Goal: Task Accomplishment & Management: Manage account settings

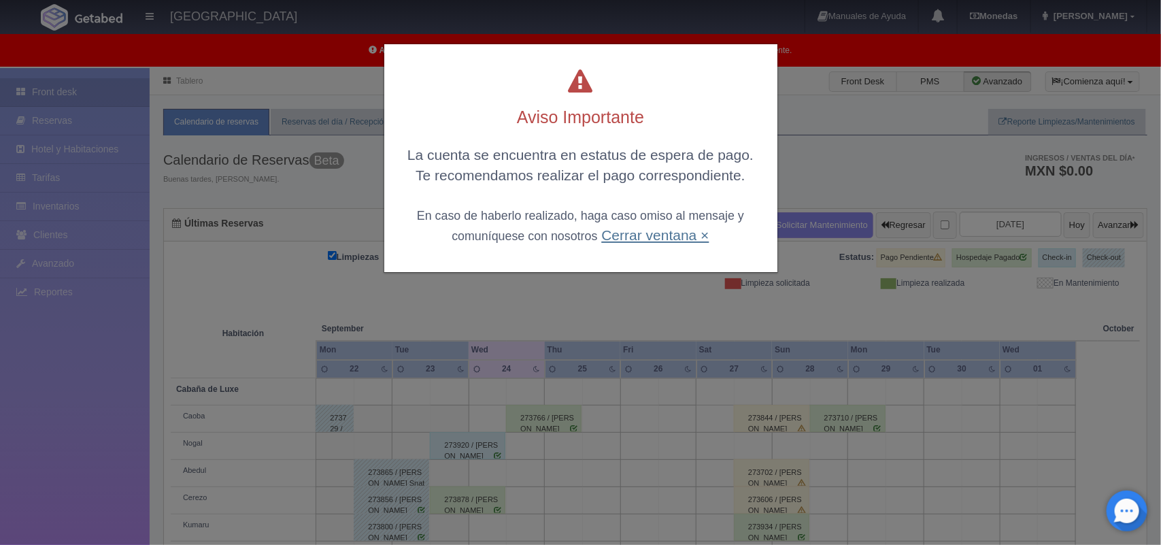
click at [679, 240] on link "Cerrar ventana ×" at bounding box center [654, 235] width 107 height 16
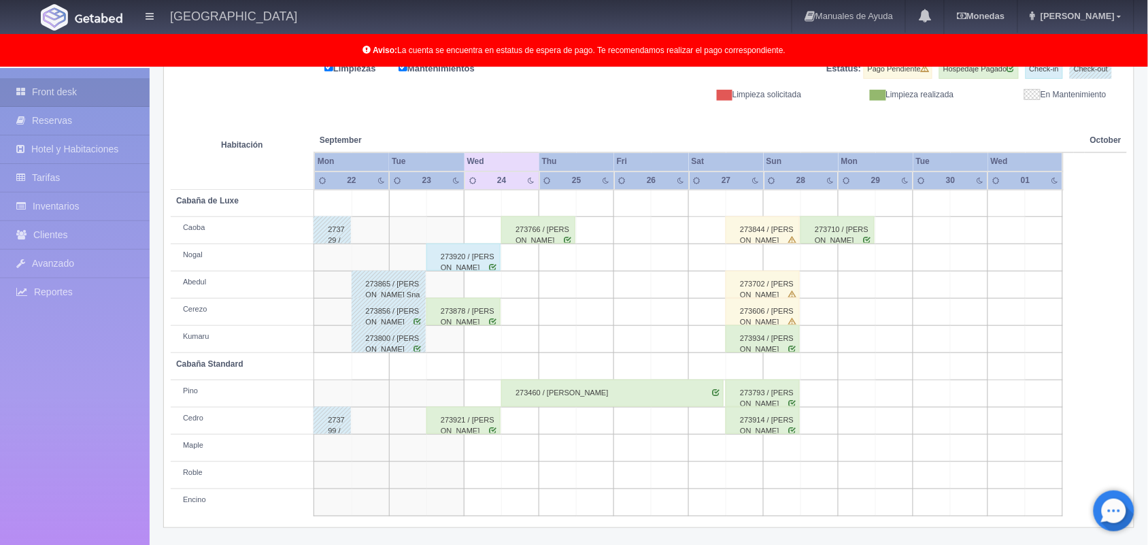
scroll to position [8, 0]
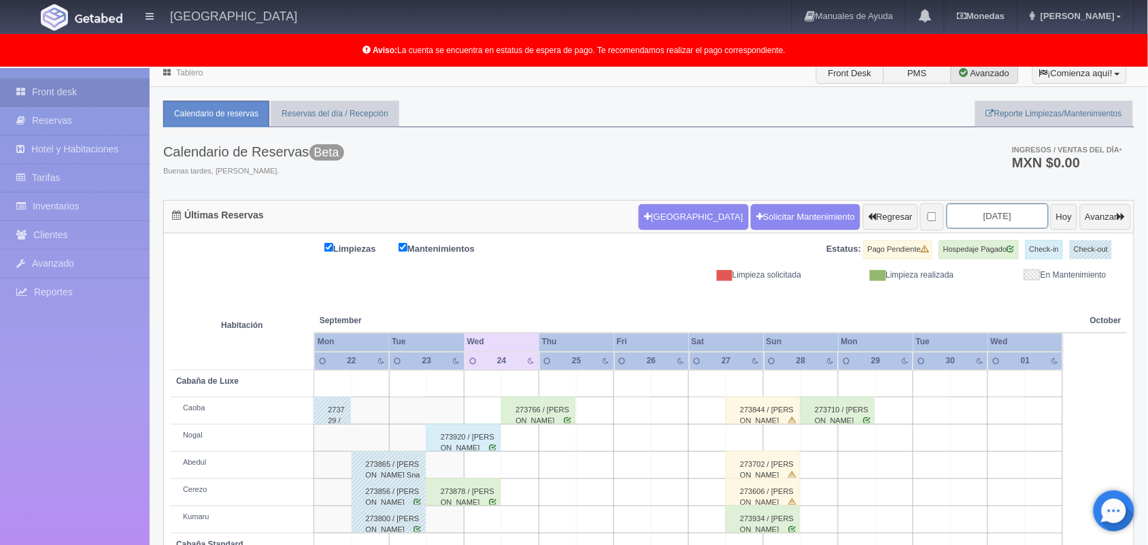
click at [989, 223] on input "2025-09-24" at bounding box center [997, 215] width 102 height 25
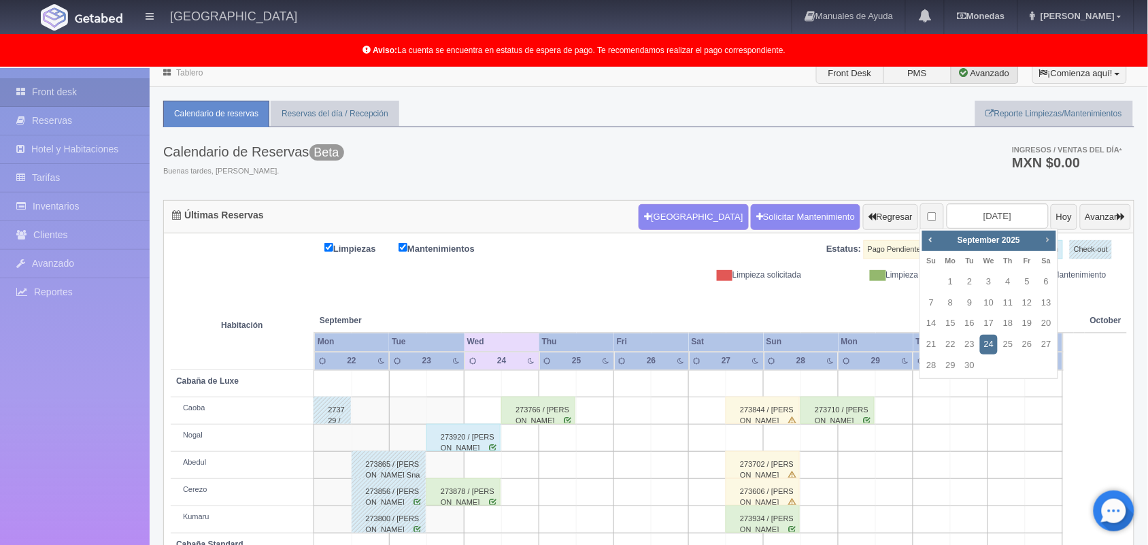
click at [1046, 239] on span "Next" at bounding box center [1047, 239] width 11 height 11
click at [1049, 251] on th "Sa" at bounding box center [1046, 261] width 19 height 21
click at [1049, 240] on span "Next" at bounding box center [1047, 239] width 11 height 11
click at [970, 364] on link "25" at bounding box center [970, 366] width 18 height 20
type input "2025-11-25"
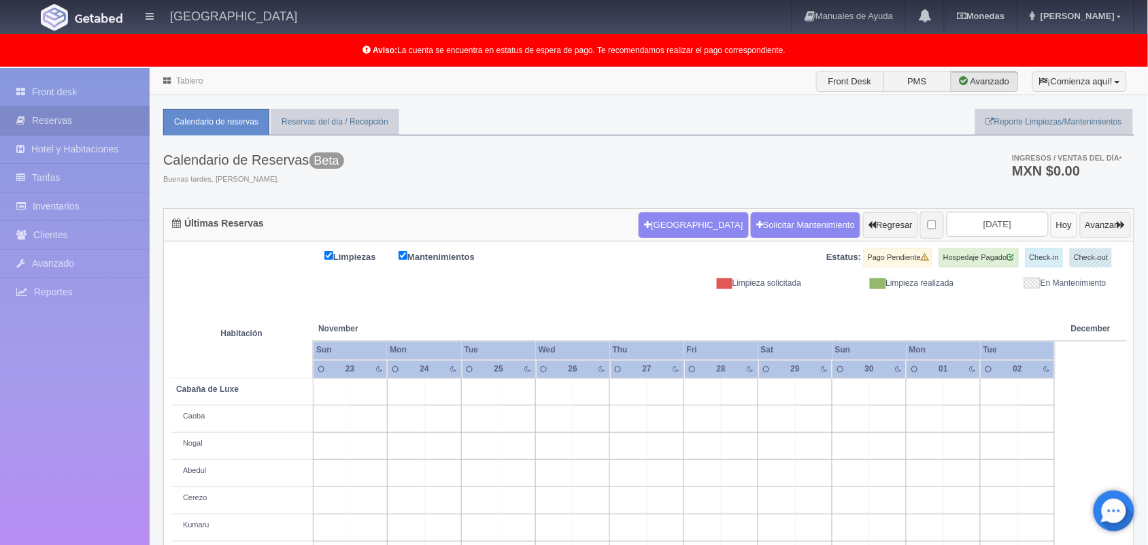
click at [1050, 228] on button "Hoy" at bounding box center [1063, 225] width 27 height 26
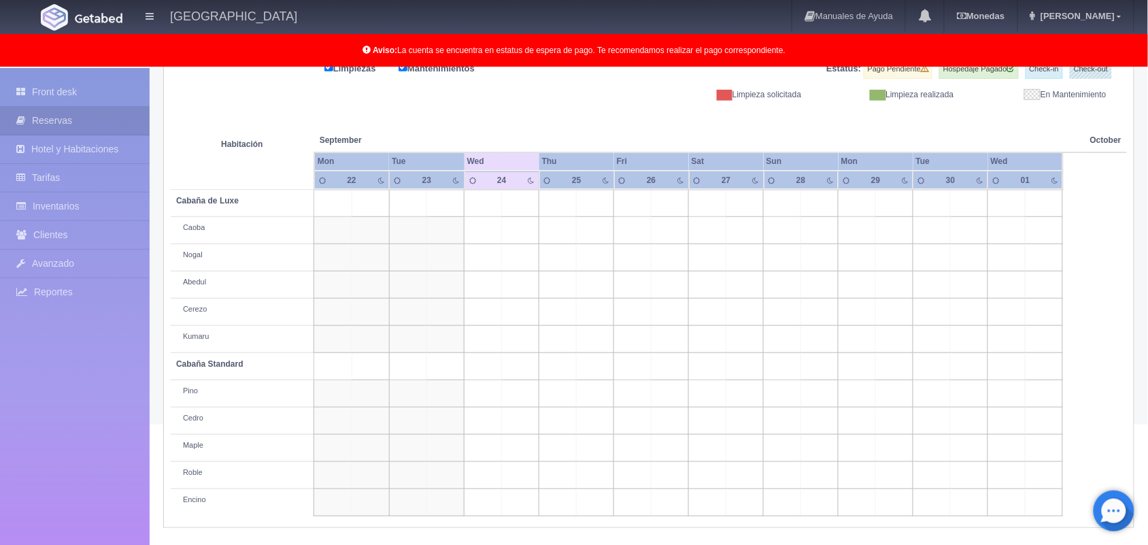
scroll to position [188, 0]
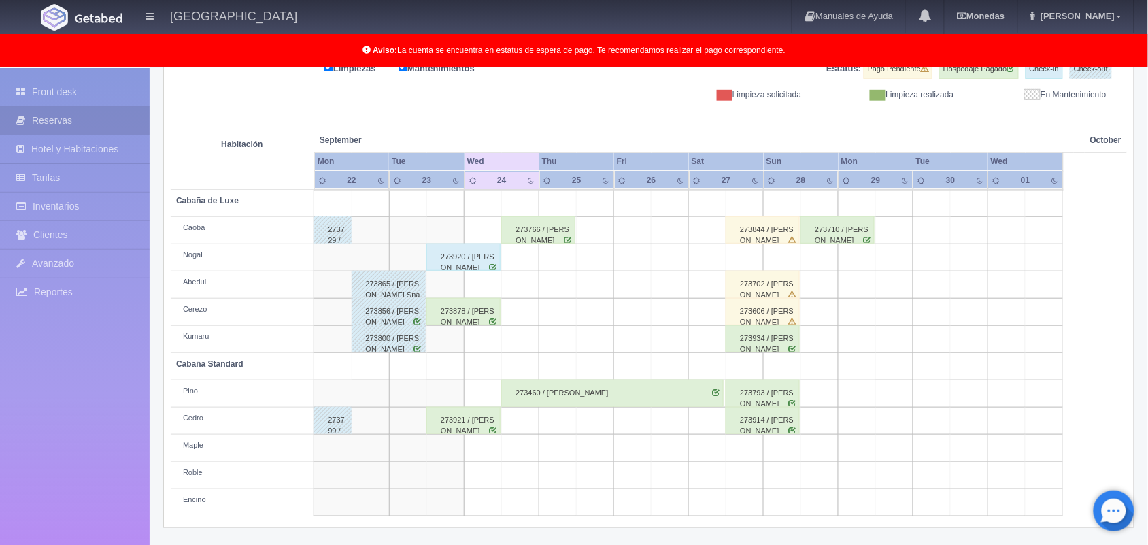
click at [586, 270] on td at bounding box center [595, 257] width 37 height 27
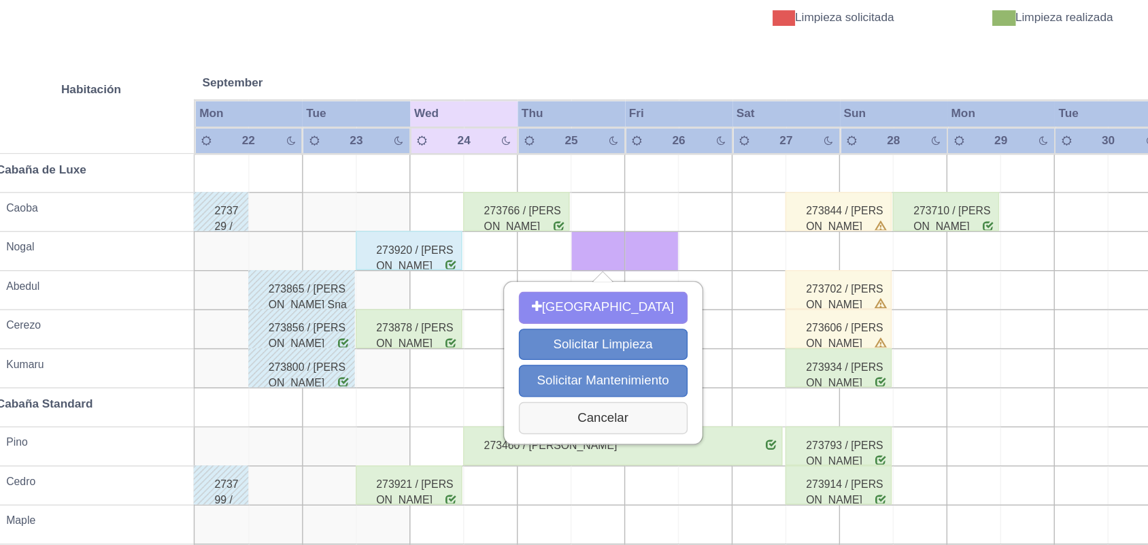
click at [596, 383] on button "Cancelar" at bounding box center [599, 373] width 118 height 22
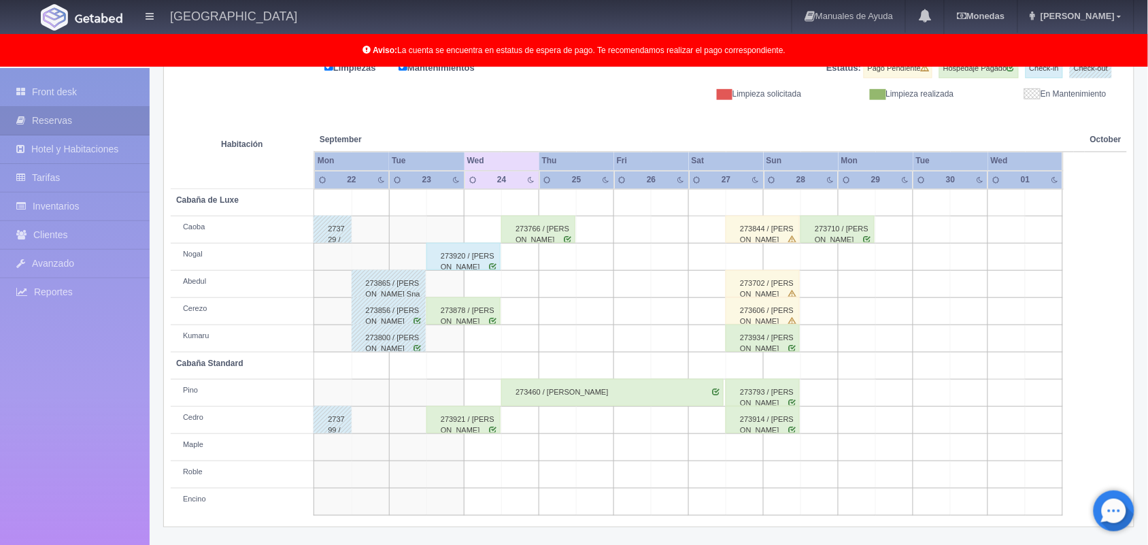
scroll to position [12, 0]
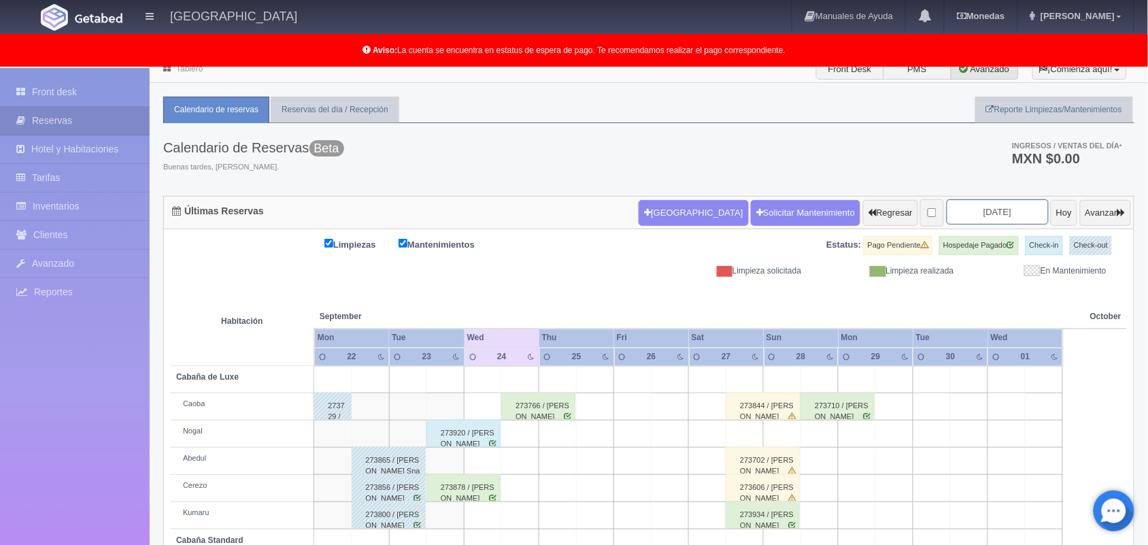
click at [961, 214] on input "2025-09-24" at bounding box center [997, 211] width 102 height 25
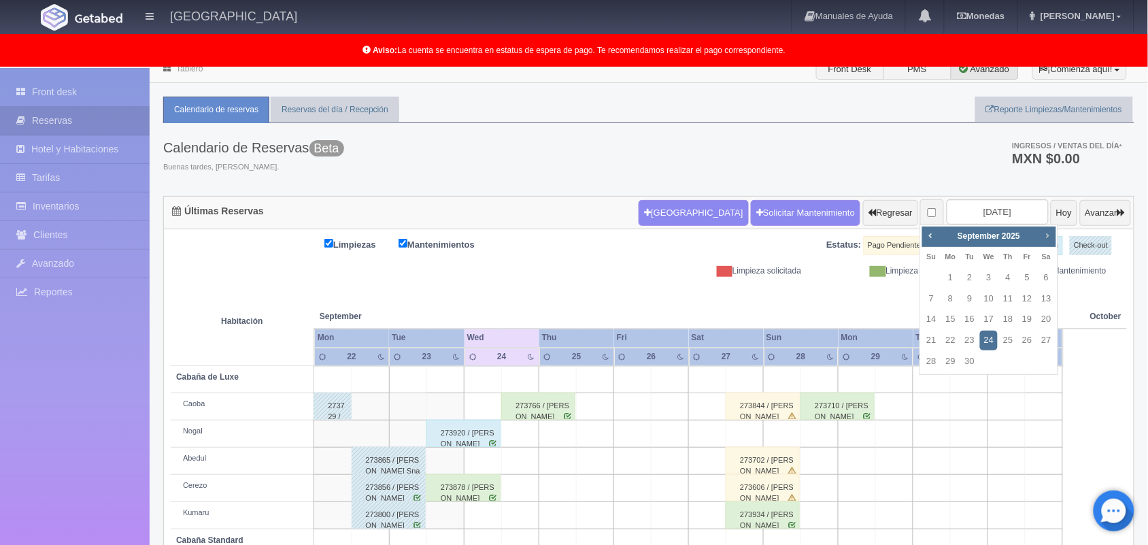
click at [1048, 236] on span "Next" at bounding box center [1047, 235] width 11 height 11
click at [1031, 313] on link "17" at bounding box center [1027, 319] width 18 height 20
type input "2025-10-17"
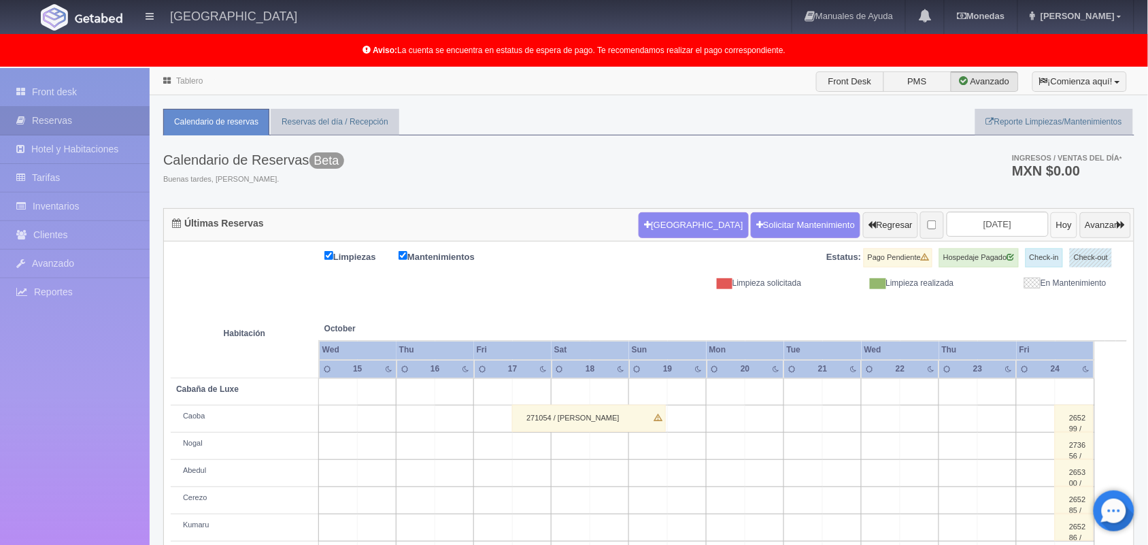
click at [1050, 226] on button "Hoy" at bounding box center [1063, 225] width 27 height 26
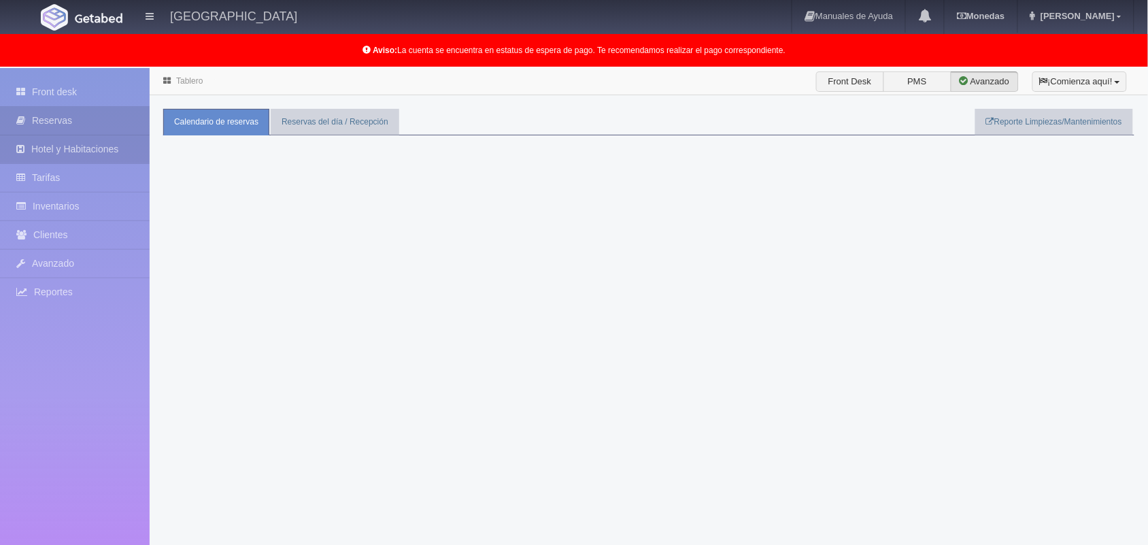
scroll to position [1, 0]
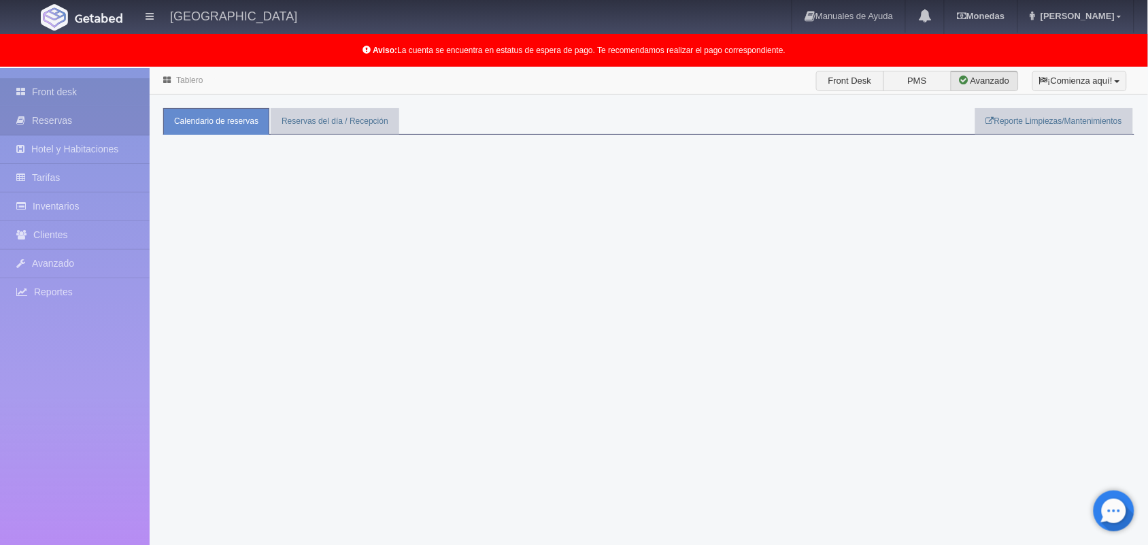
click at [77, 97] on link "Front desk" at bounding box center [75, 92] width 150 height 28
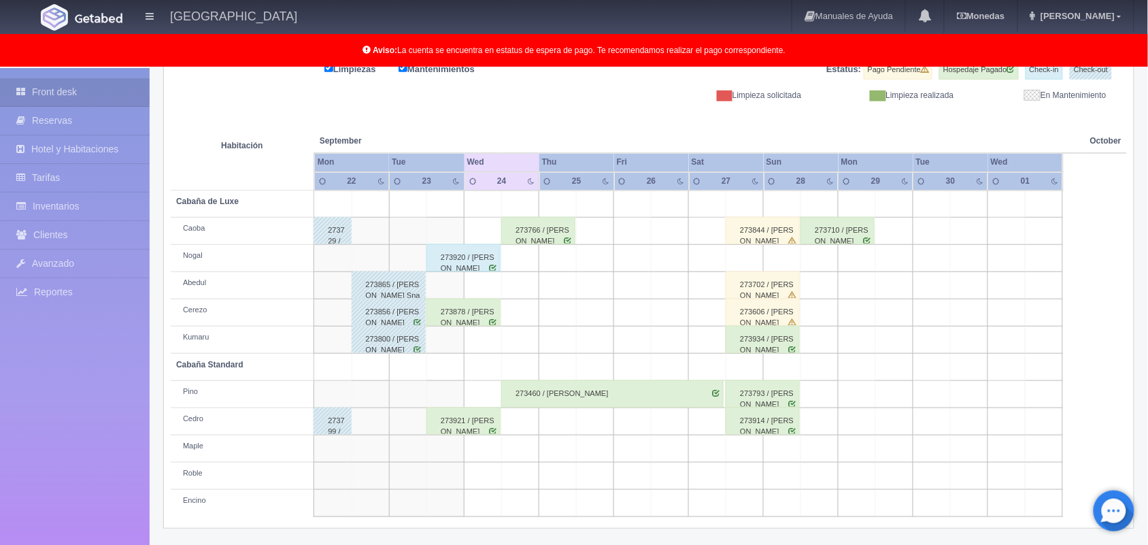
scroll to position [189, 0]
click at [487, 315] on div "273878 / Mauricio Paéz Apantenco" at bounding box center [463, 310] width 74 height 27
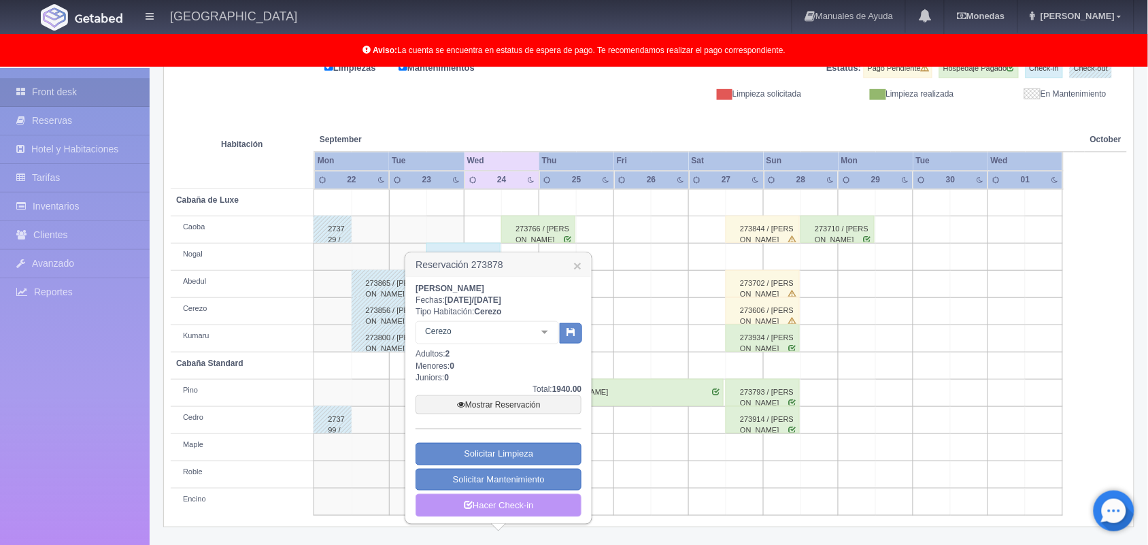
click at [513, 500] on link "Hacer Check-in" at bounding box center [498, 505] width 166 height 23
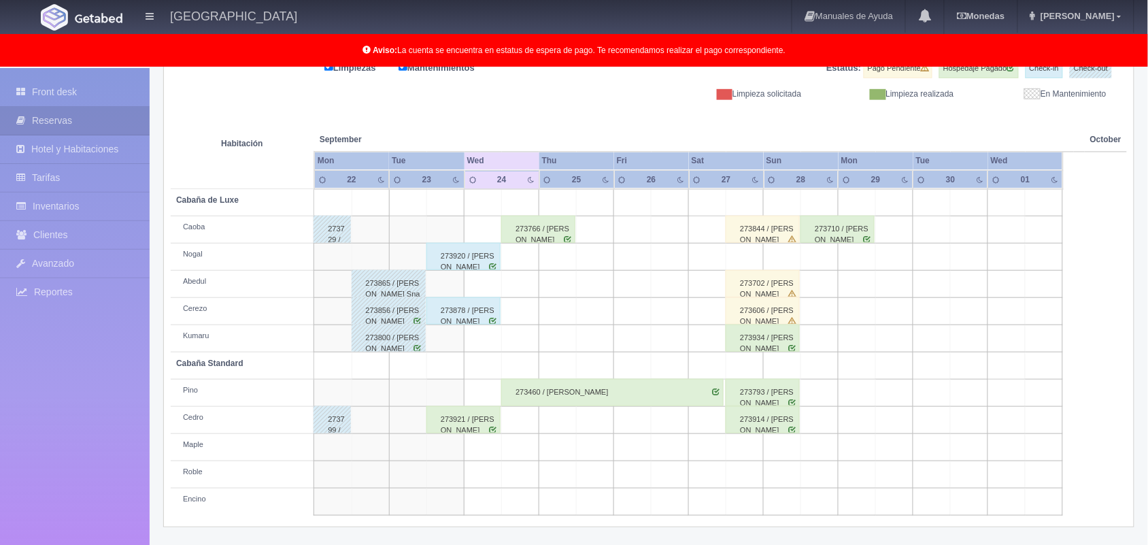
scroll to position [189, 0]
click at [461, 412] on div "273921 / [PERSON_NAME]" at bounding box center [463, 419] width 74 height 27
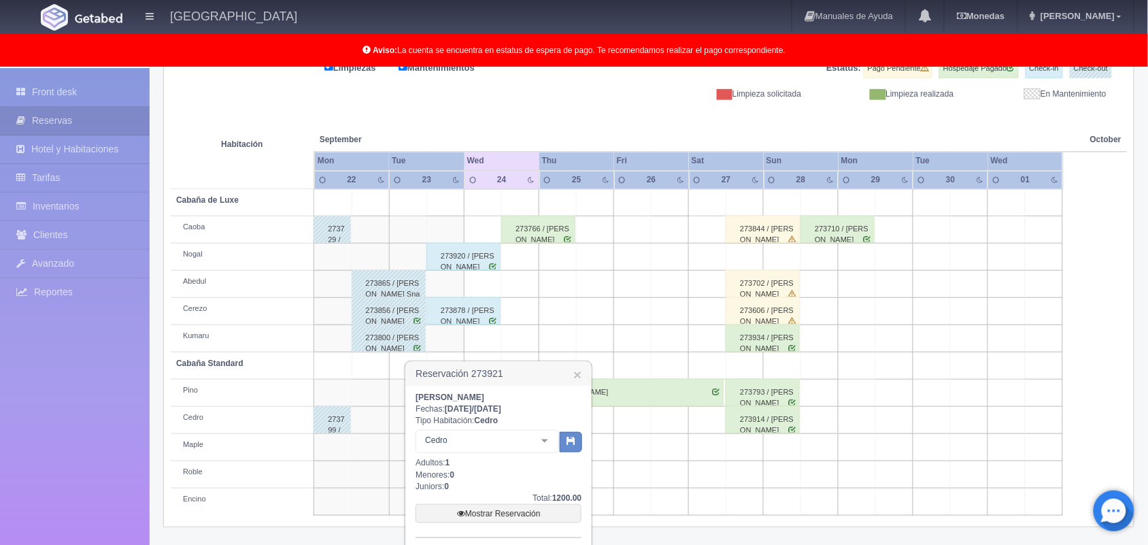
scroll to position [286, 0]
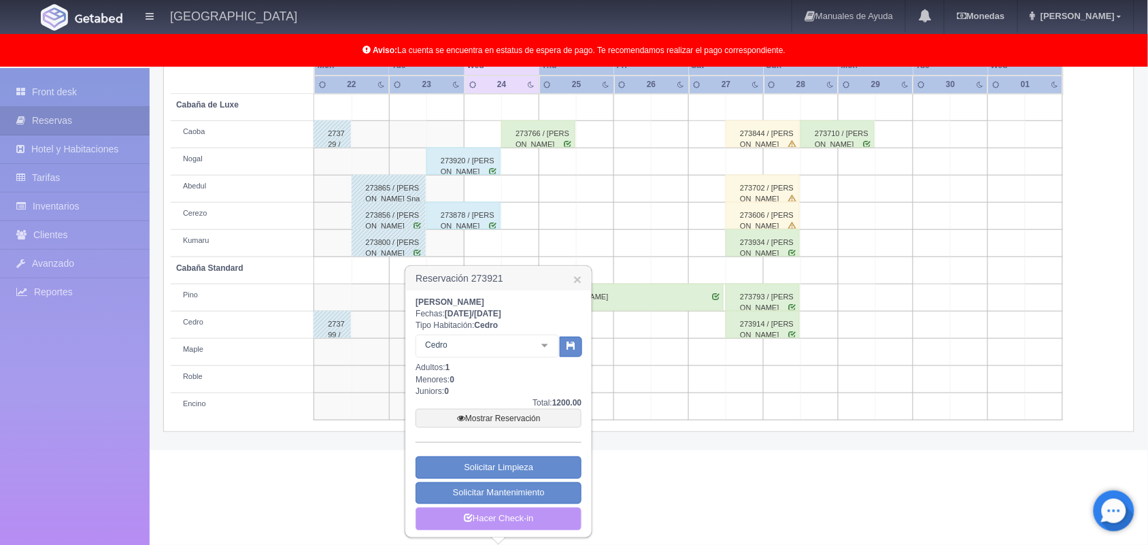
click at [515, 517] on link "Hacer Check-in" at bounding box center [498, 518] width 166 height 23
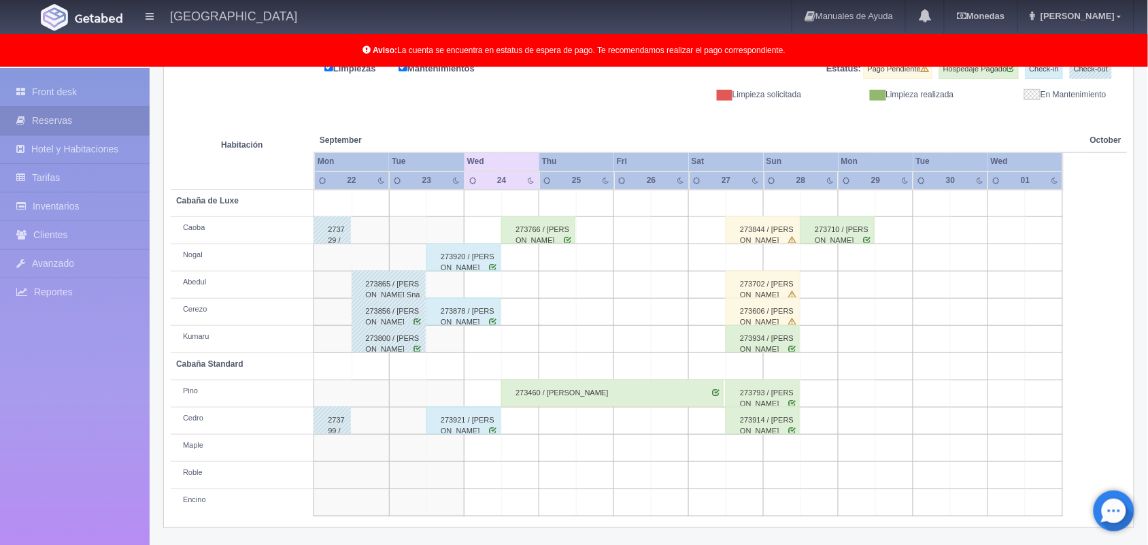
scroll to position [175, 0]
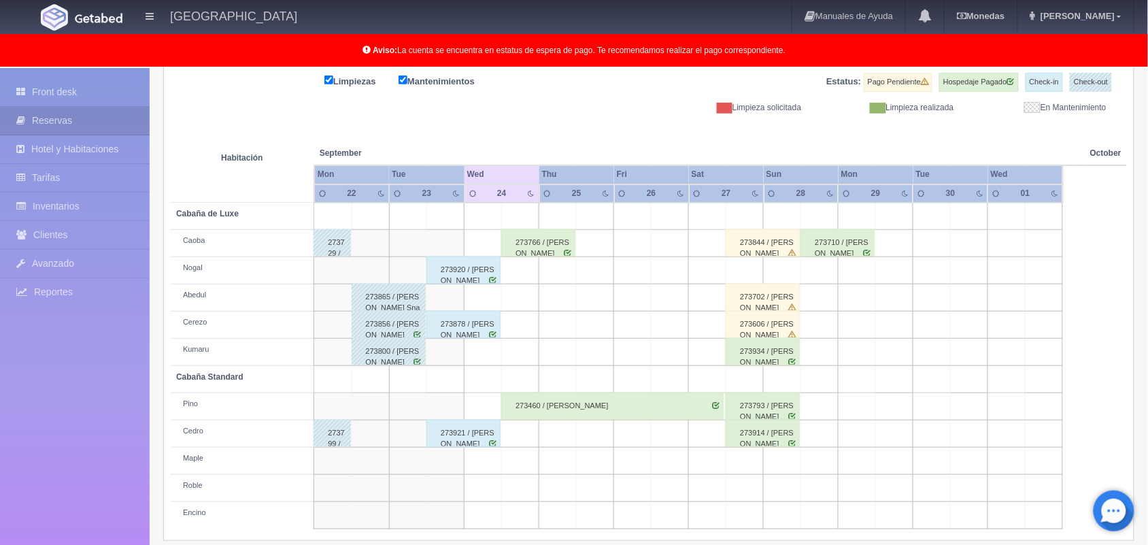
click at [477, 267] on div "273920 / [PERSON_NAME]" at bounding box center [463, 269] width 74 height 27
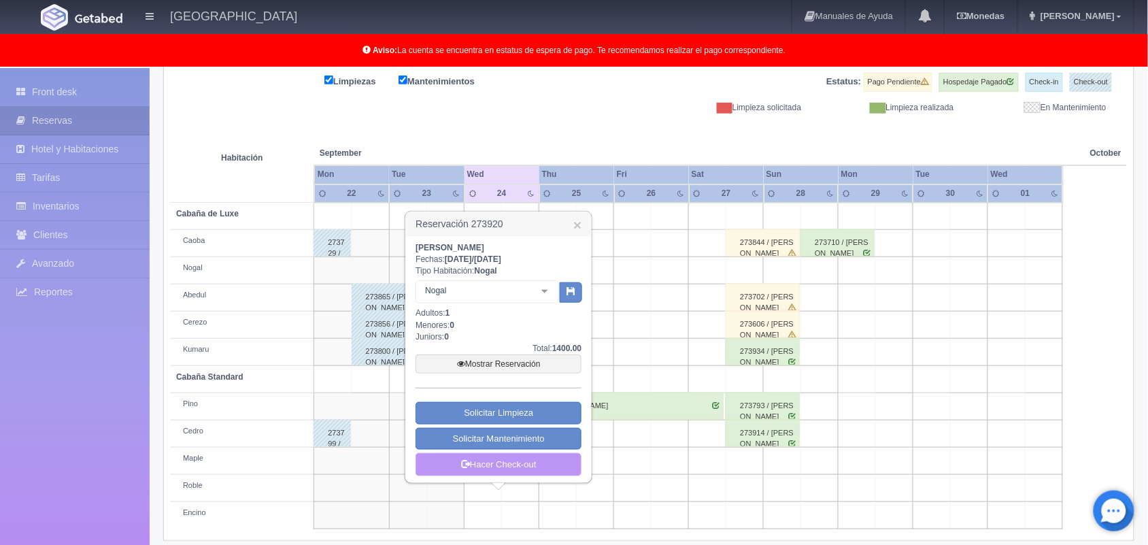
click at [509, 463] on link "Hacer Check-out" at bounding box center [498, 464] width 166 height 23
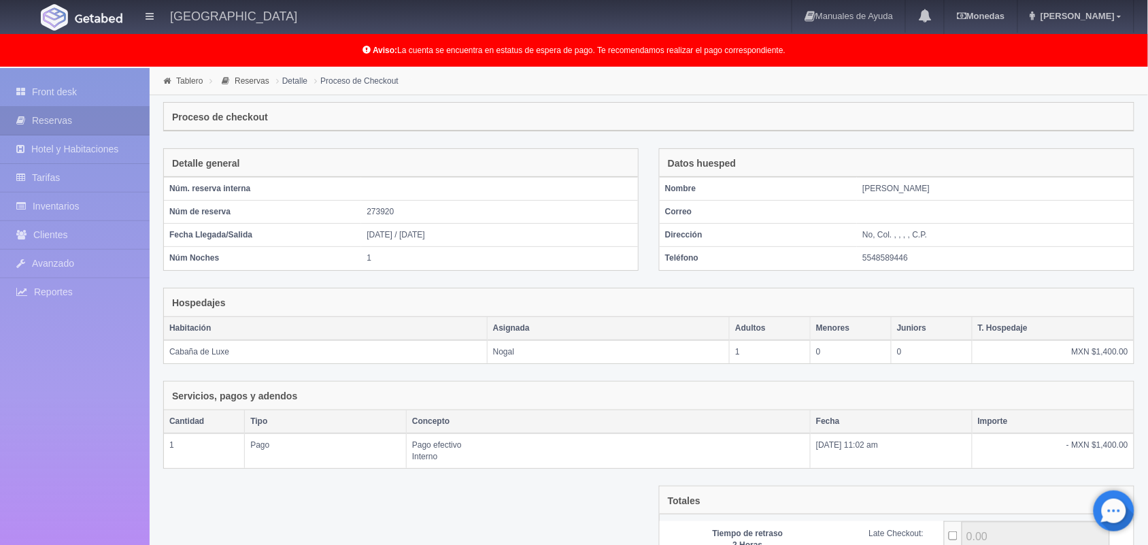
scroll to position [148, 0]
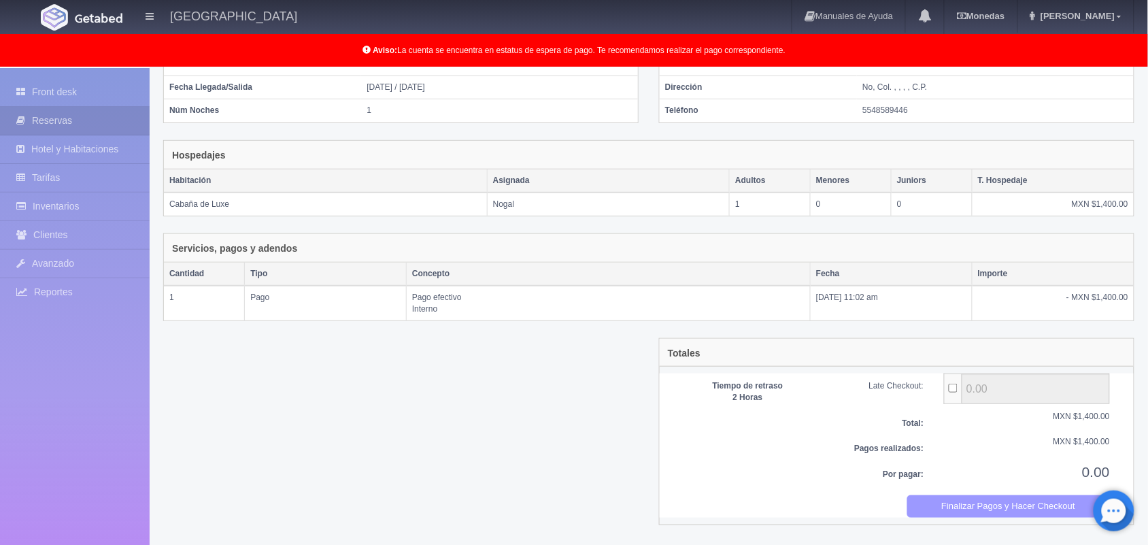
click at [972, 507] on button "Finalizar Pagos y Hacer Checkout" at bounding box center [1008, 506] width 203 height 22
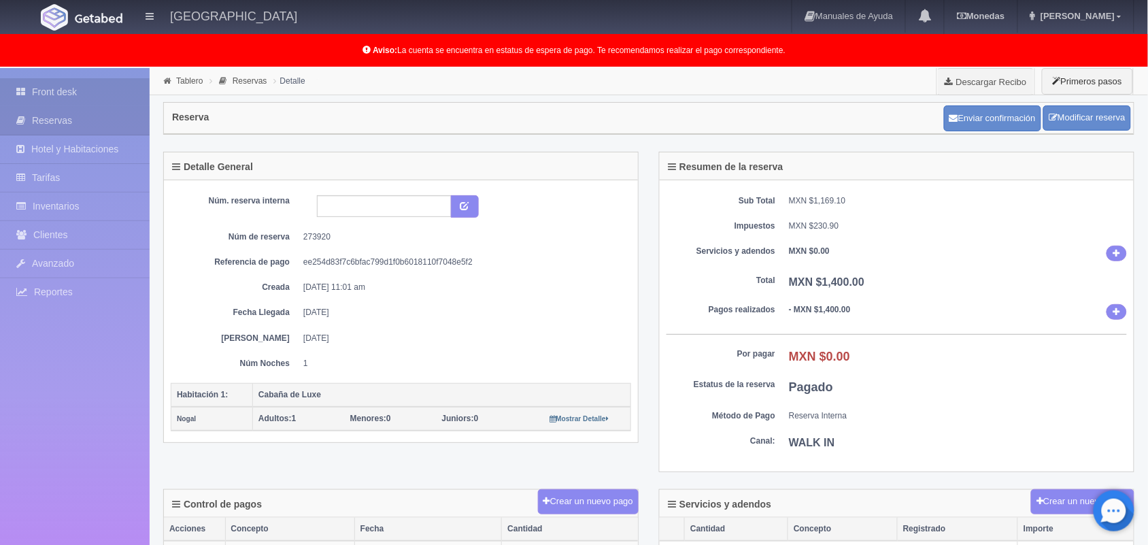
click at [82, 94] on link "Front desk" at bounding box center [75, 92] width 150 height 28
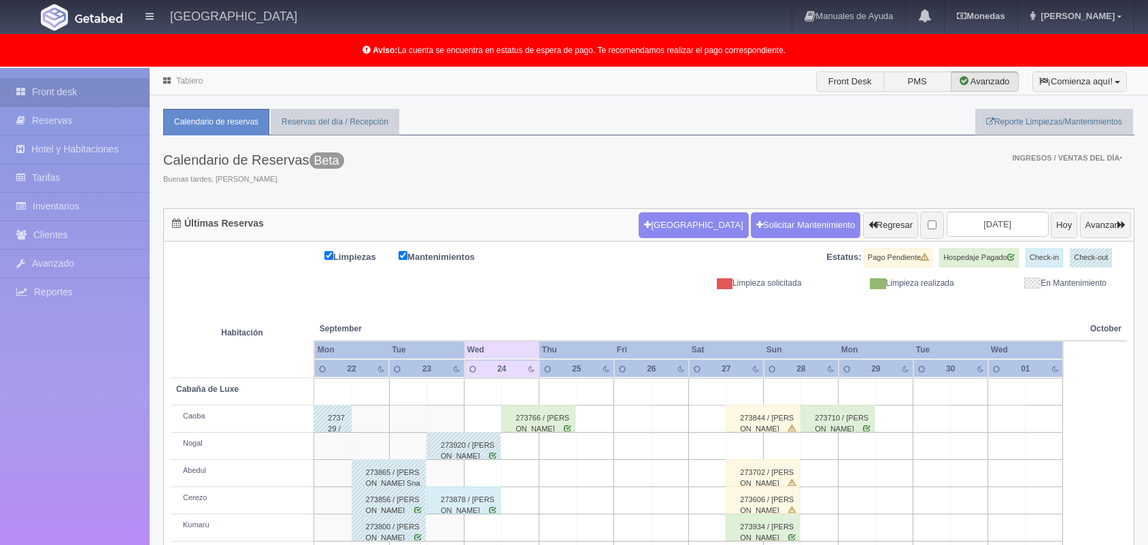
scroll to position [188, 0]
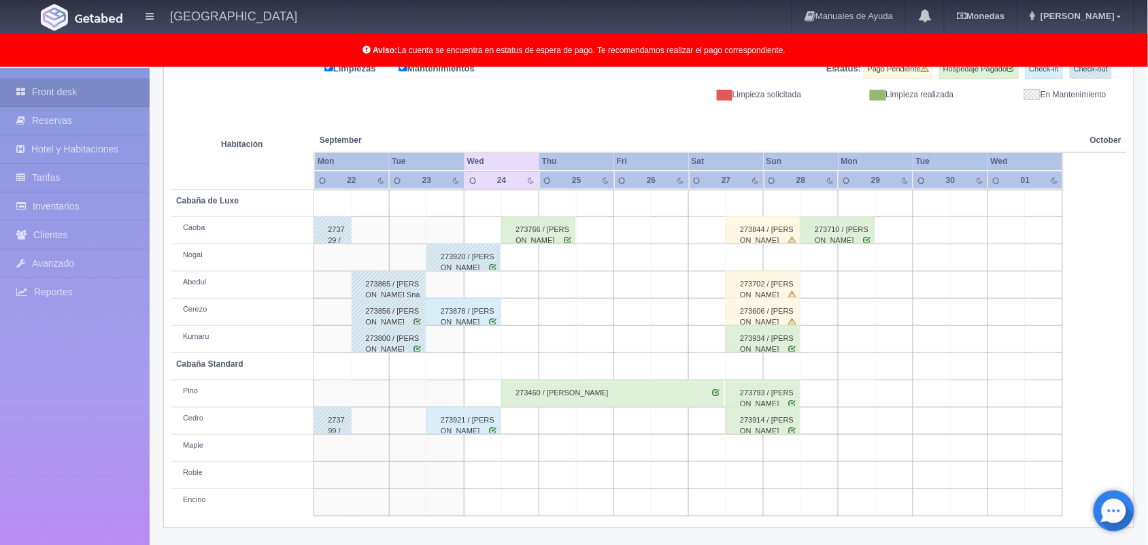
click at [558, 235] on div "273766 / [PERSON_NAME]" at bounding box center [538, 229] width 74 height 27
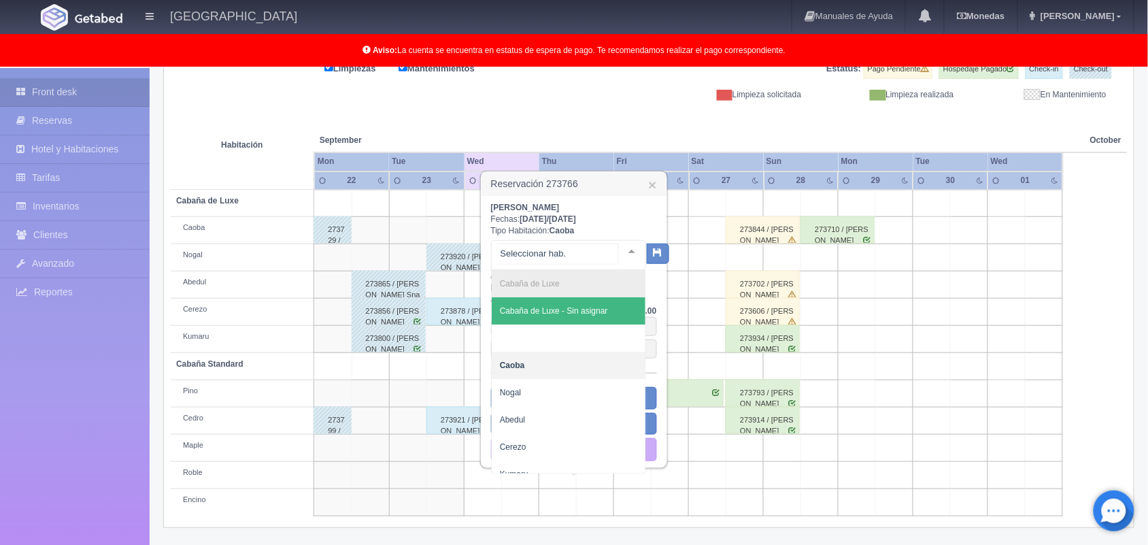
click at [620, 250] on div at bounding box center [631, 251] width 27 height 20
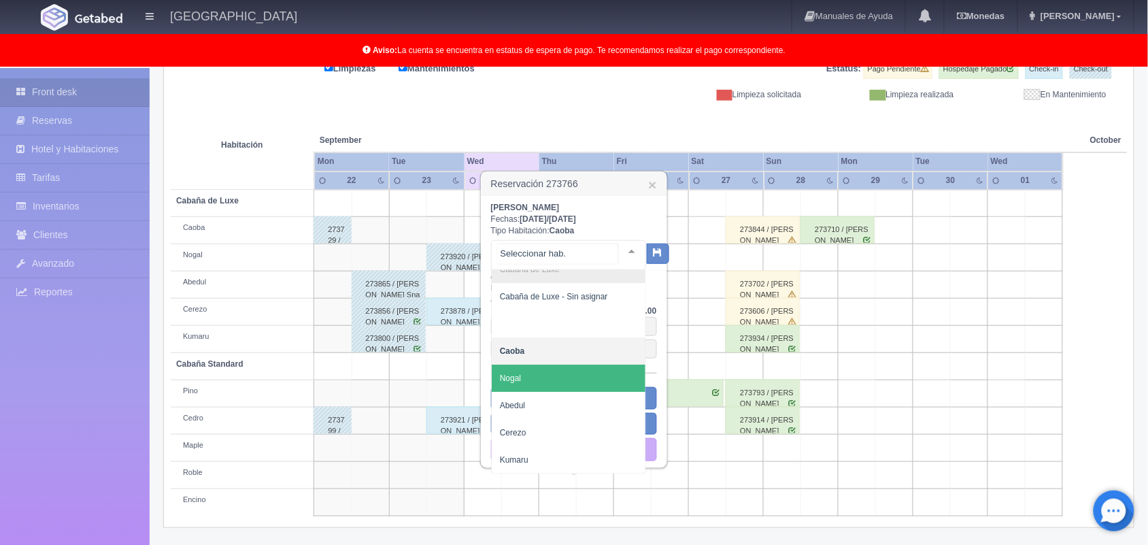
scroll to position [14, 0]
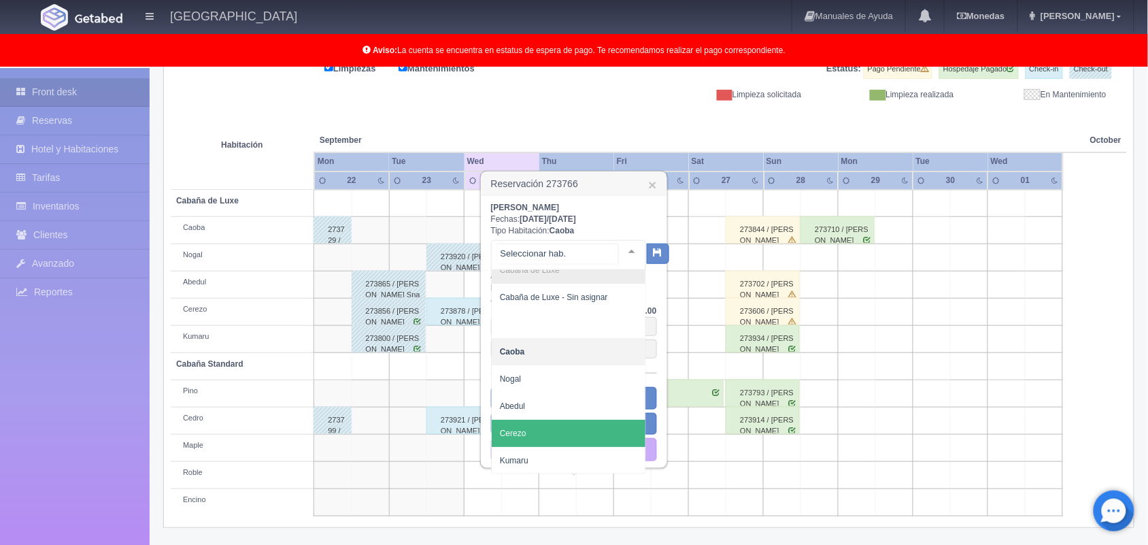
click at [527, 427] on span "Cerezo" at bounding box center [569, 433] width 154 height 27
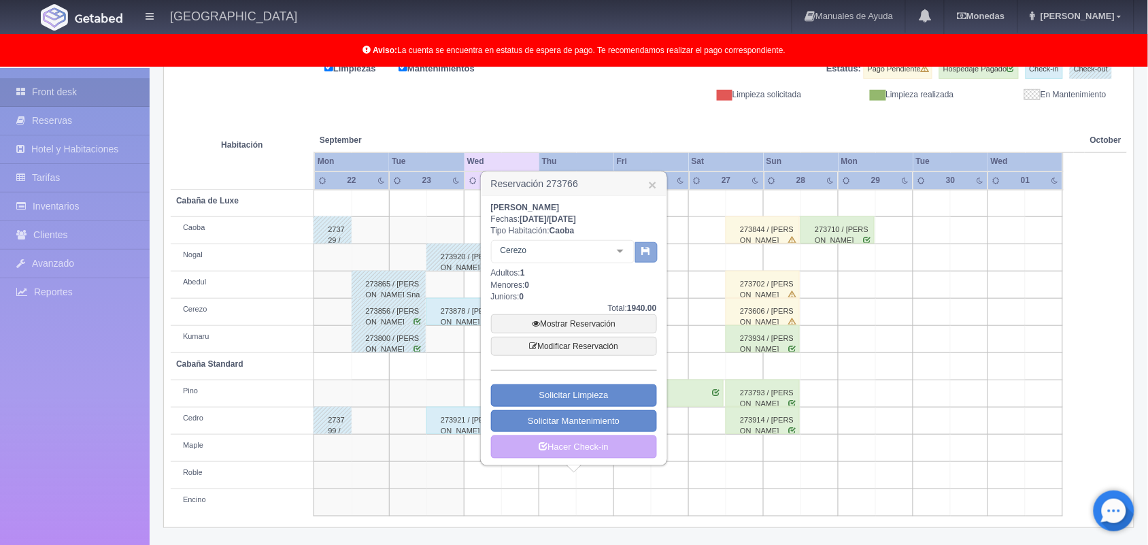
click at [648, 259] on button "button" at bounding box center [646, 252] width 22 height 20
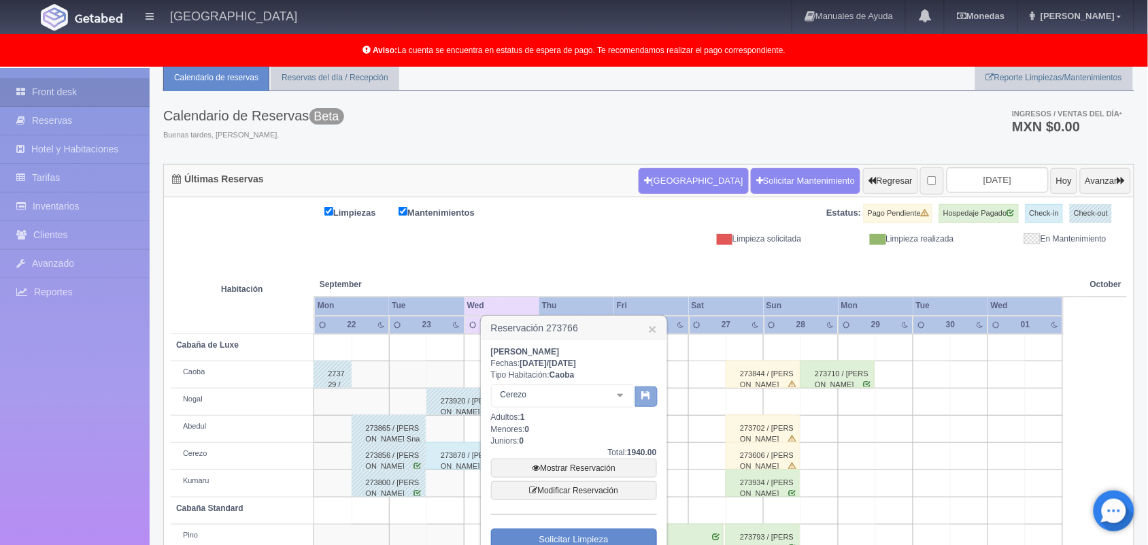
scroll to position [189, 0]
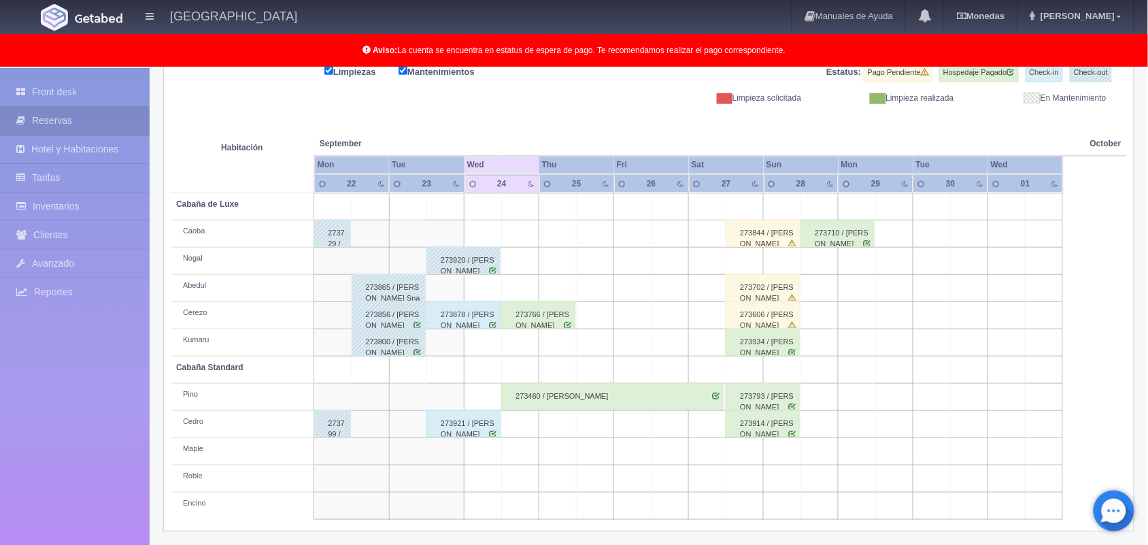
scroll to position [189, 0]
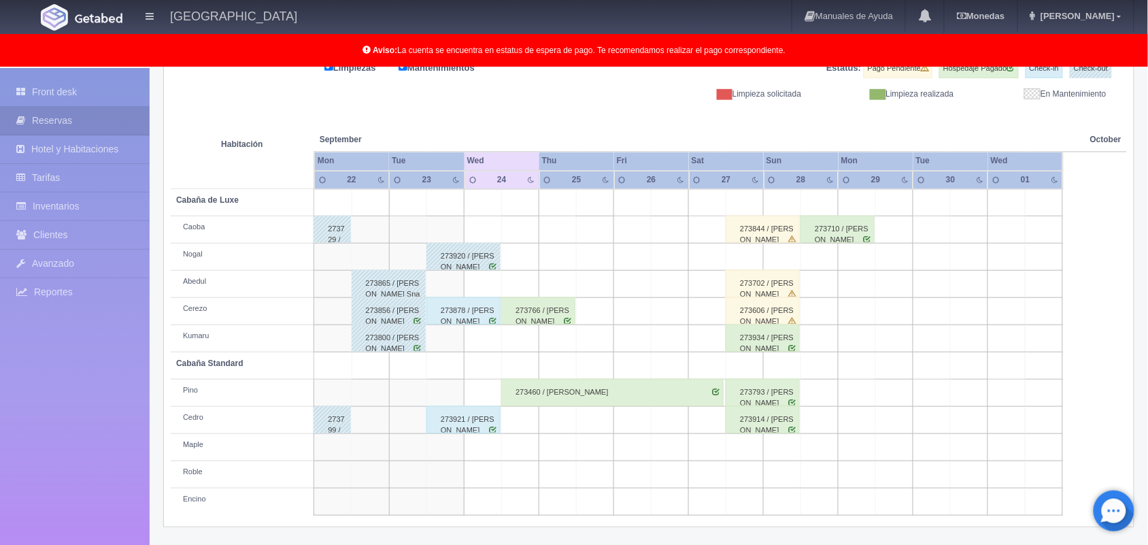
click at [468, 308] on div "273878 / Mauricio Paéz Apantenco" at bounding box center [463, 310] width 74 height 27
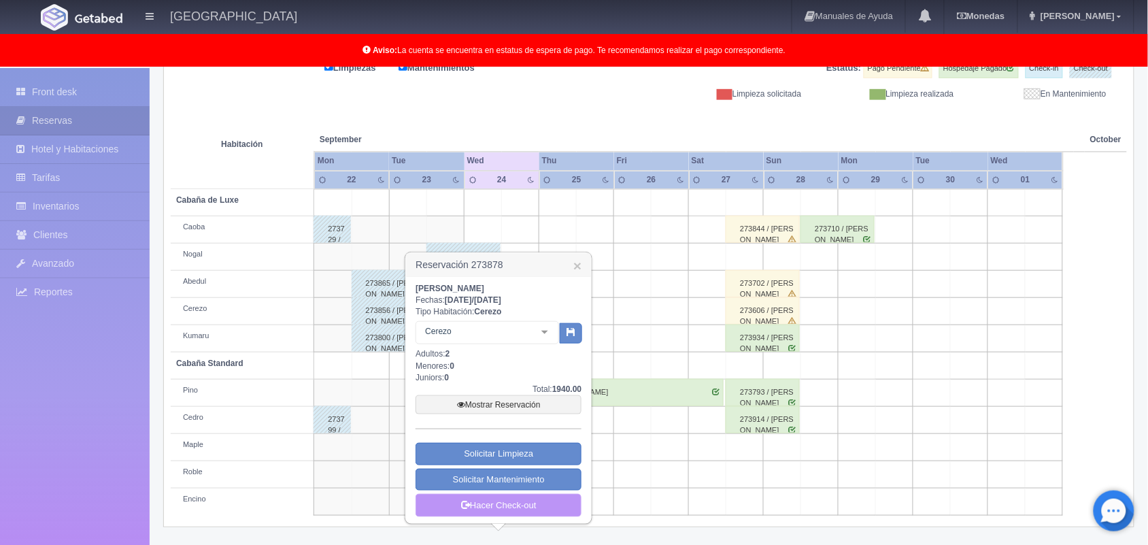
click at [508, 507] on link "Hacer Check-out" at bounding box center [498, 505] width 166 height 23
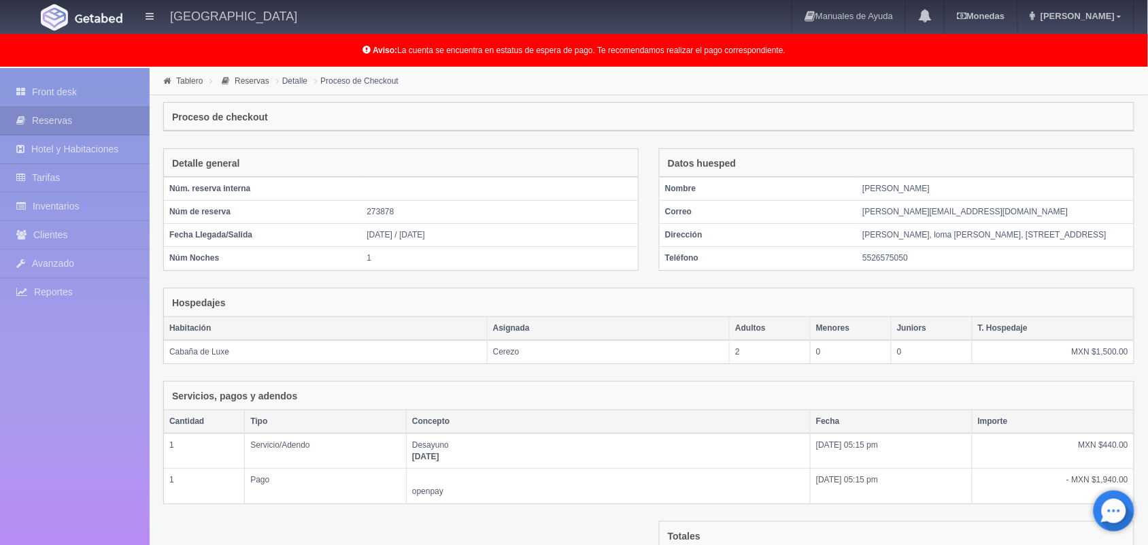
scroll to position [194, 0]
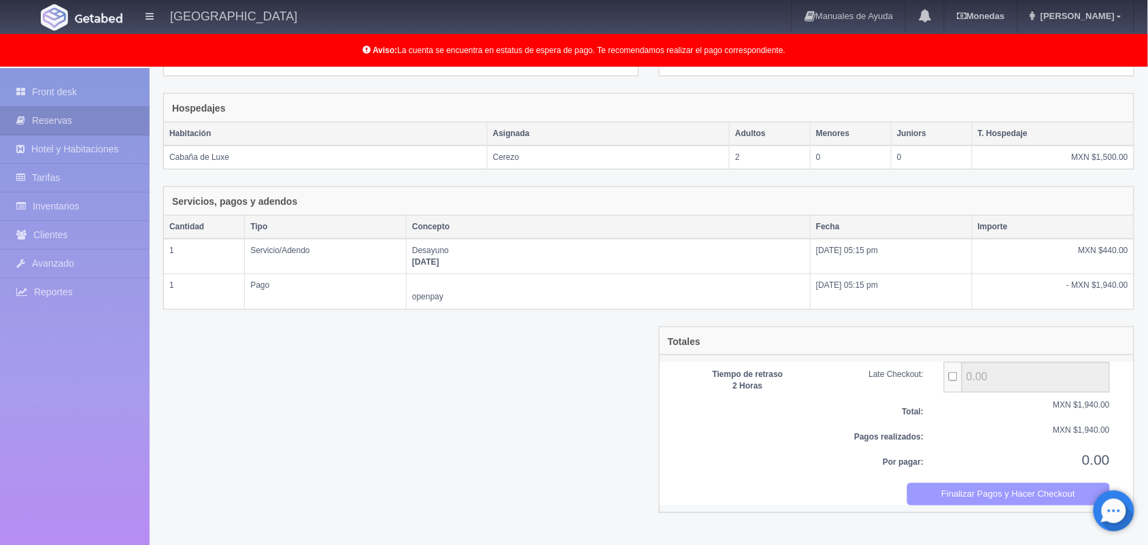
click at [1062, 505] on button "Finalizar Pagos y Hacer Checkout" at bounding box center [1008, 494] width 203 height 22
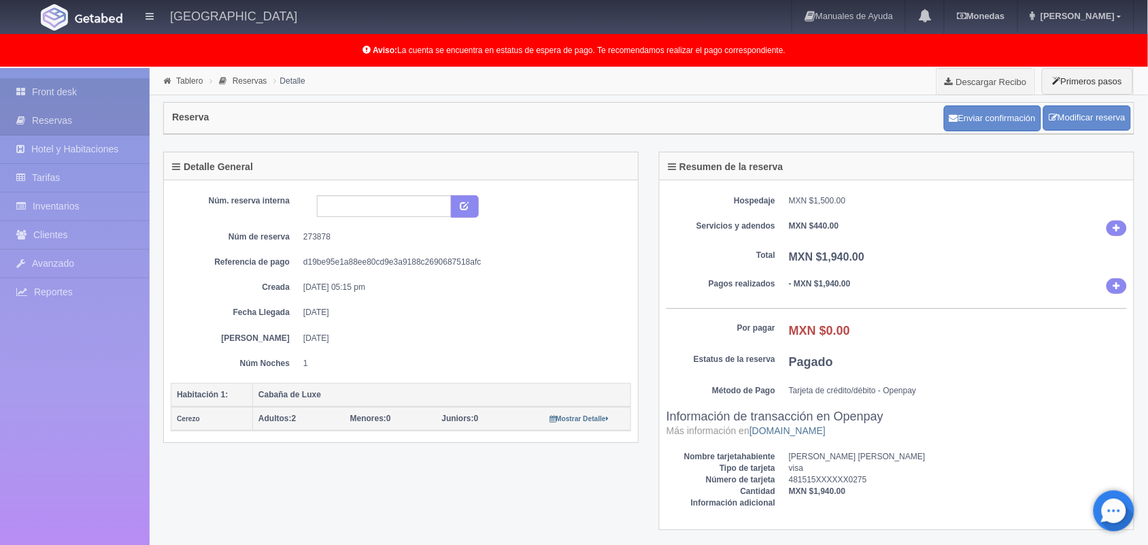
click at [75, 99] on link "Front desk" at bounding box center [75, 92] width 150 height 28
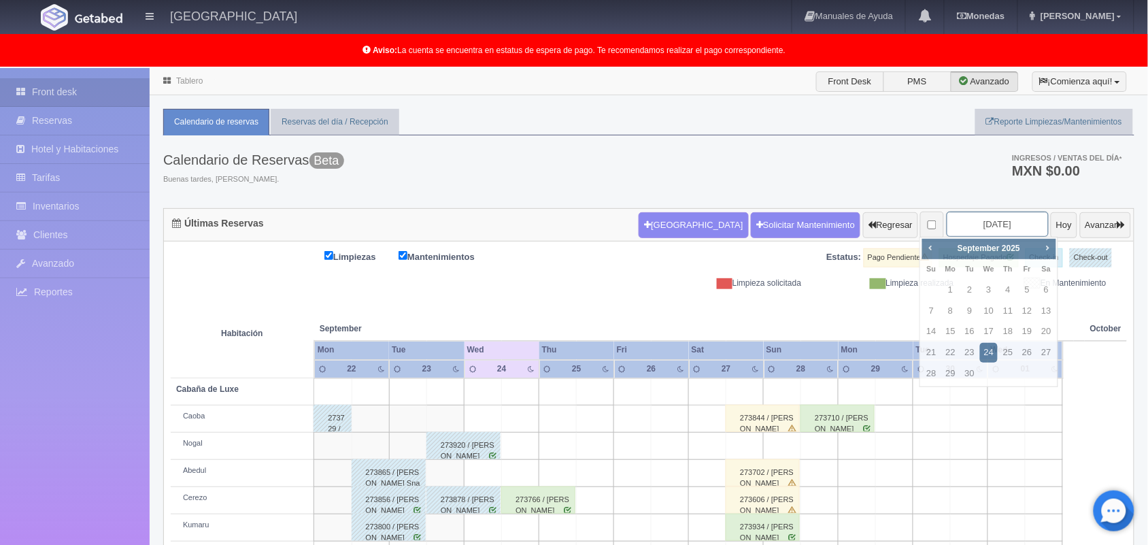
click at [952, 222] on input "2025-09-24" at bounding box center [997, 223] width 102 height 25
click at [1044, 250] on span "Next" at bounding box center [1047, 247] width 11 height 11
click at [1040, 315] on link "11" at bounding box center [1047, 311] width 18 height 20
type input "2025-10-11"
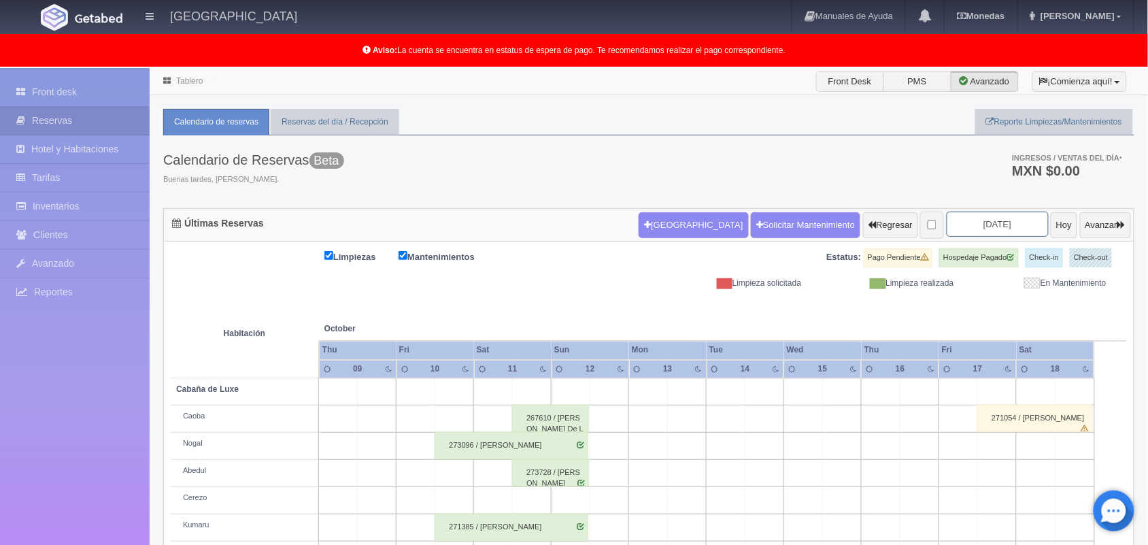
click at [980, 228] on input "[DATE]" at bounding box center [997, 223] width 102 height 25
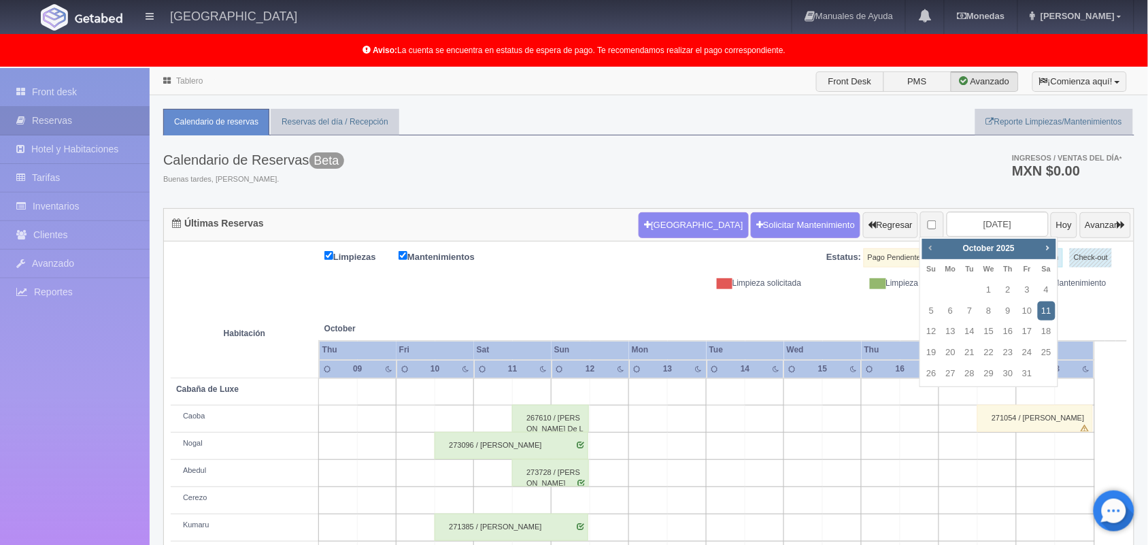
click at [928, 247] on span "Prev" at bounding box center [930, 247] width 11 height 11
click at [1048, 250] on span "Next" at bounding box center [1047, 247] width 11 height 11
click at [1025, 339] on link "17" at bounding box center [1027, 332] width 18 height 20
type input "2025-10-17"
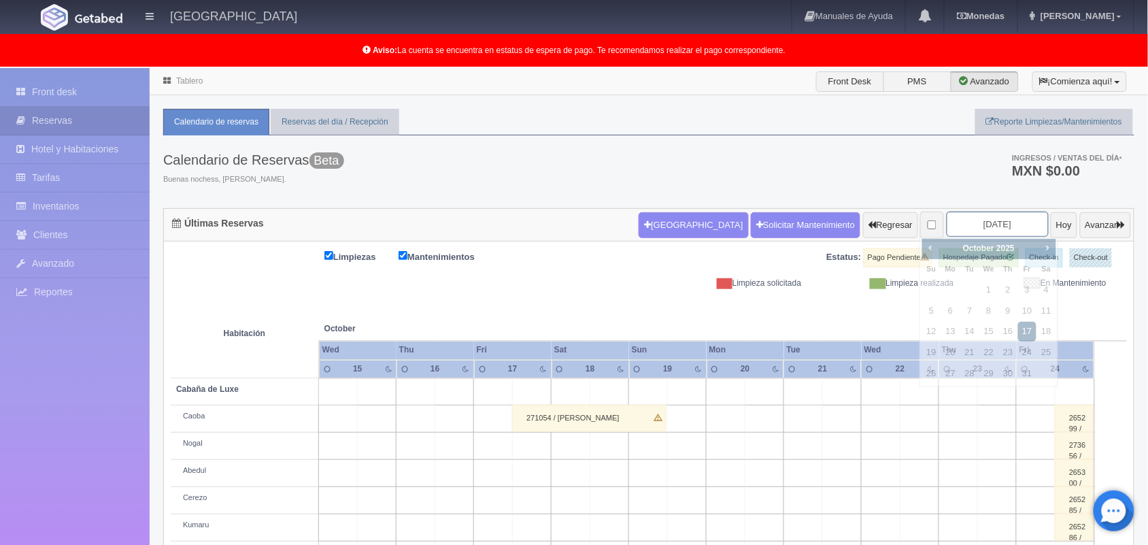
click at [960, 223] on input "2025-10-17" at bounding box center [997, 223] width 102 height 25
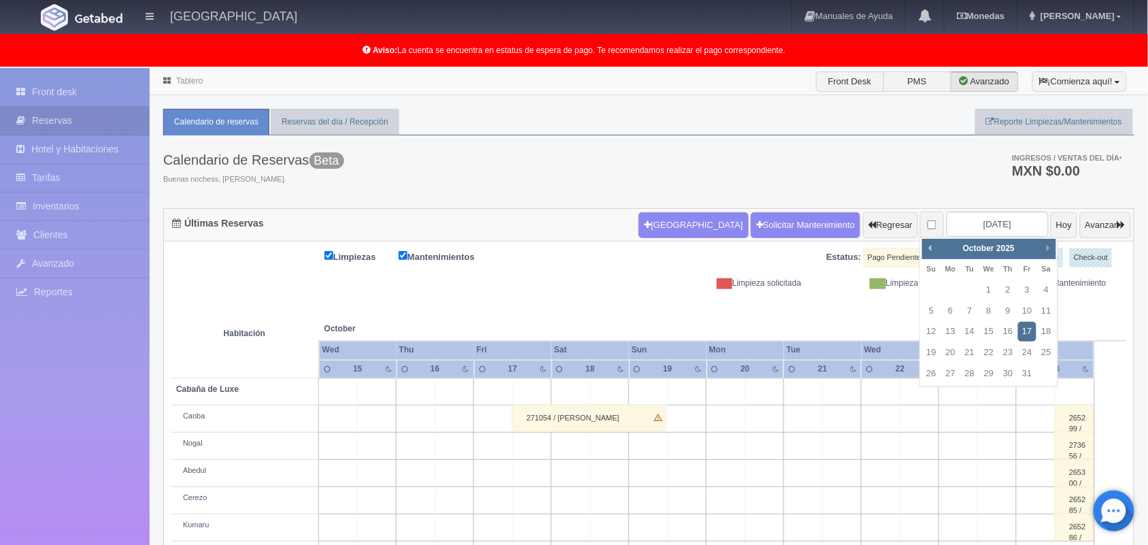
click at [1049, 242] on span "Next" at bounding box center [1047, 247] width 11 height 11
click at [1029, 350] on link "21" at bounding box center [1027, 353] width 18 height 20
type input "[DATE]"
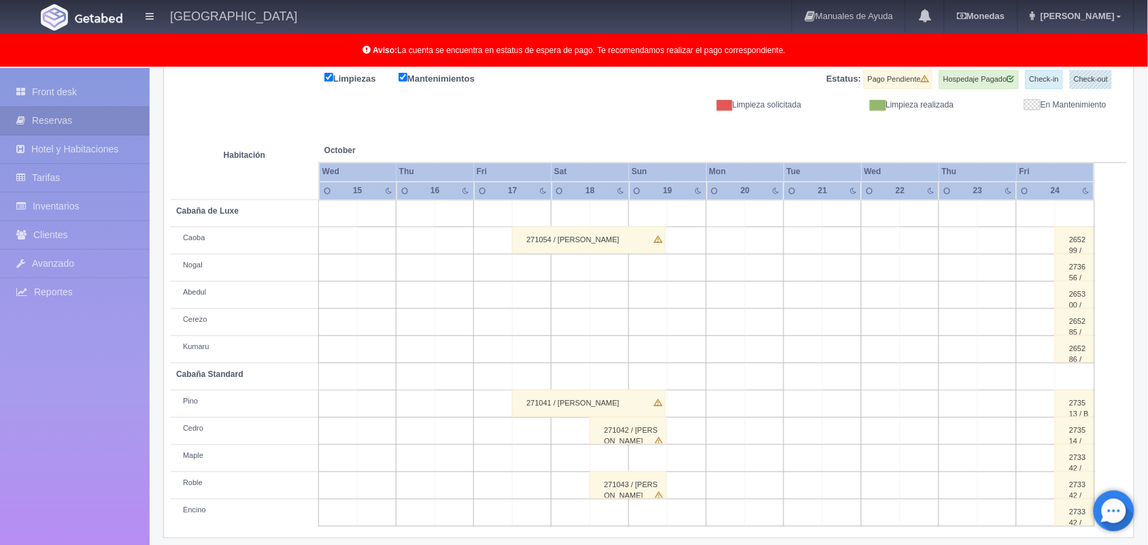
scroll to position [189, 0]
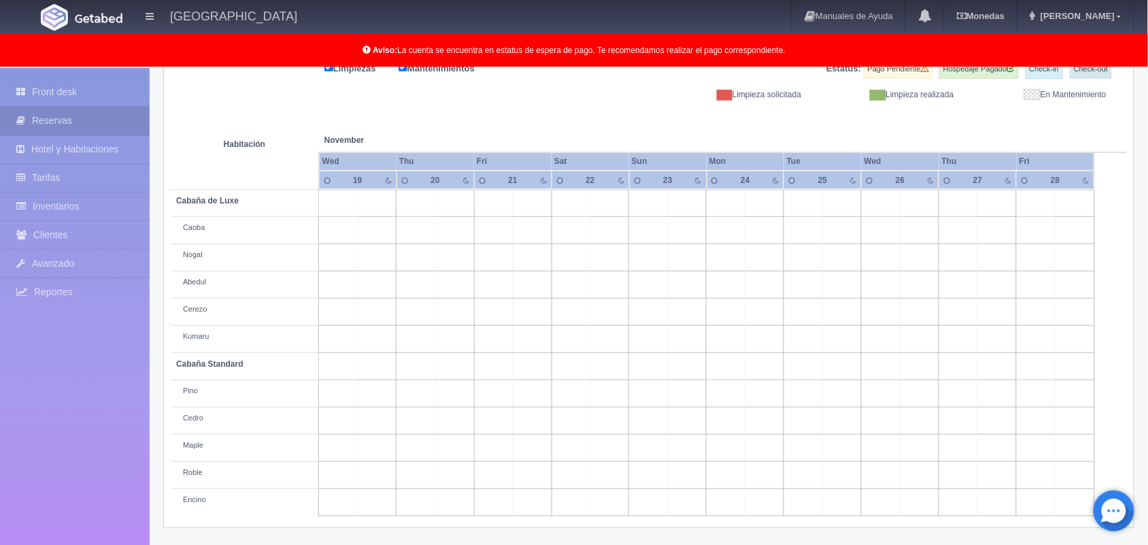
scroll to position [188, 0]
